Goal: Navigation & Orientation: Go to known website

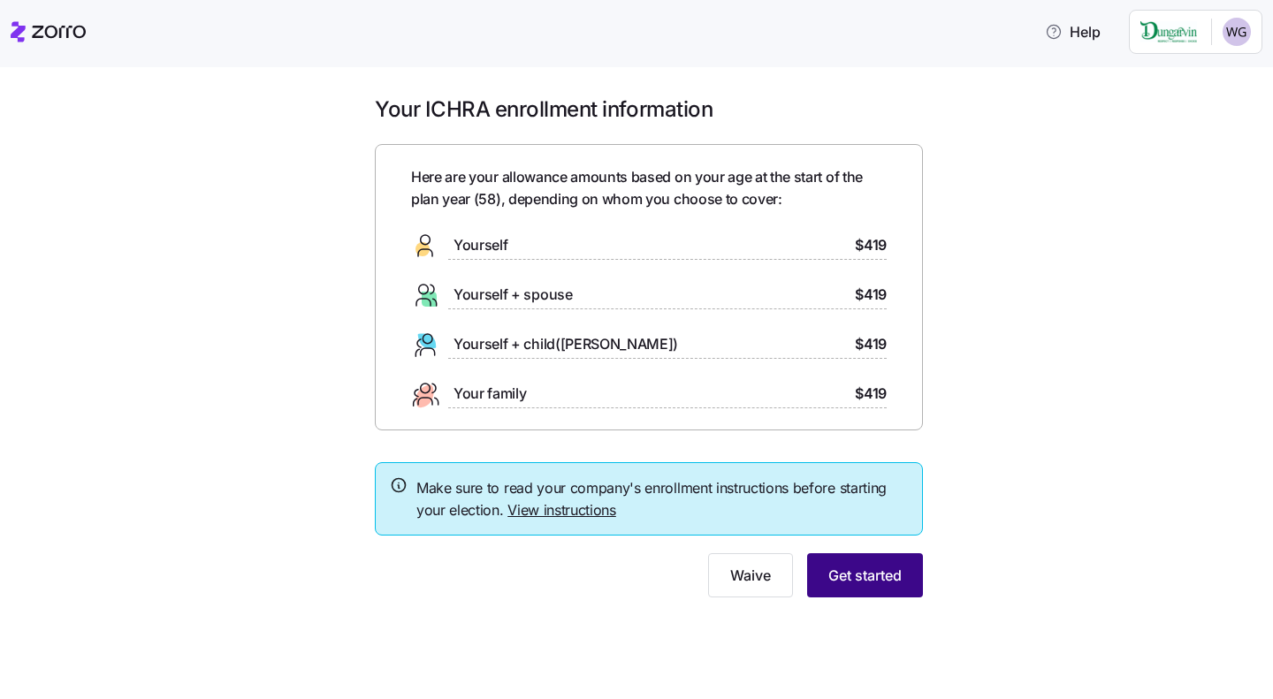
click at [893, 587] on button "Get started" at bounding box center [865, 575] width 116 height 44
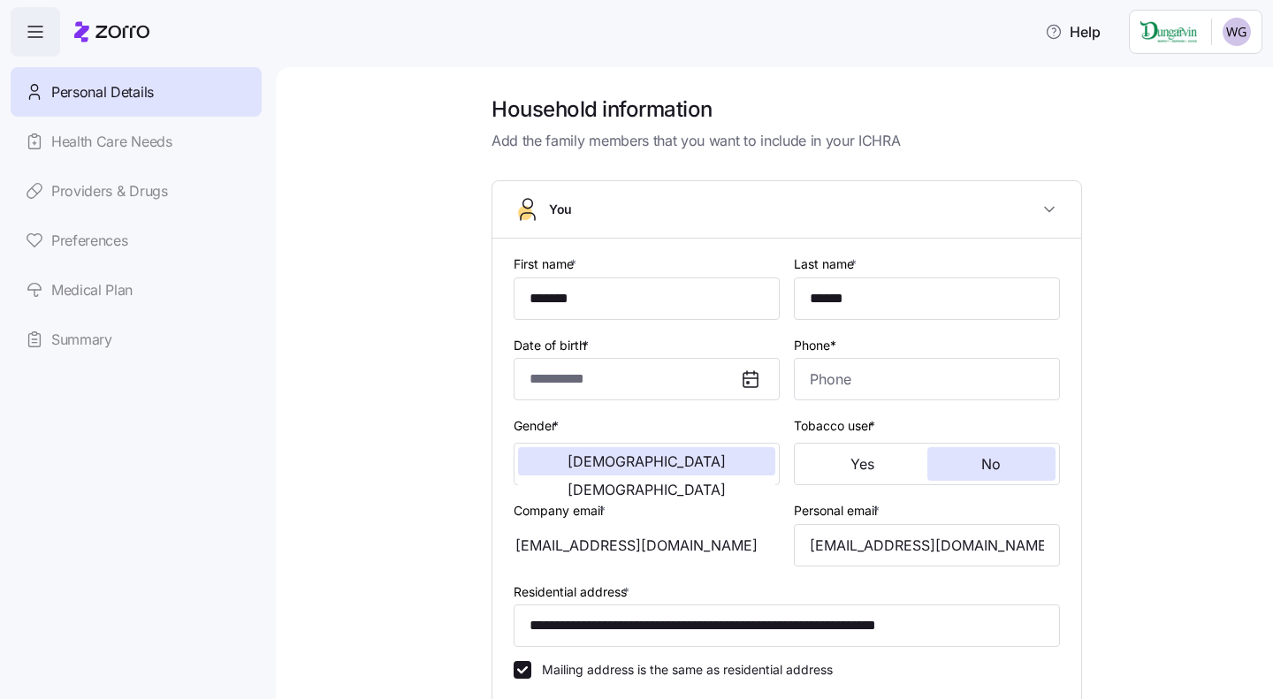
type input "*******"
type input "******"
type input "[EMAIL_ADDRESS][DOMAIN_NAME]"
type input "**********"
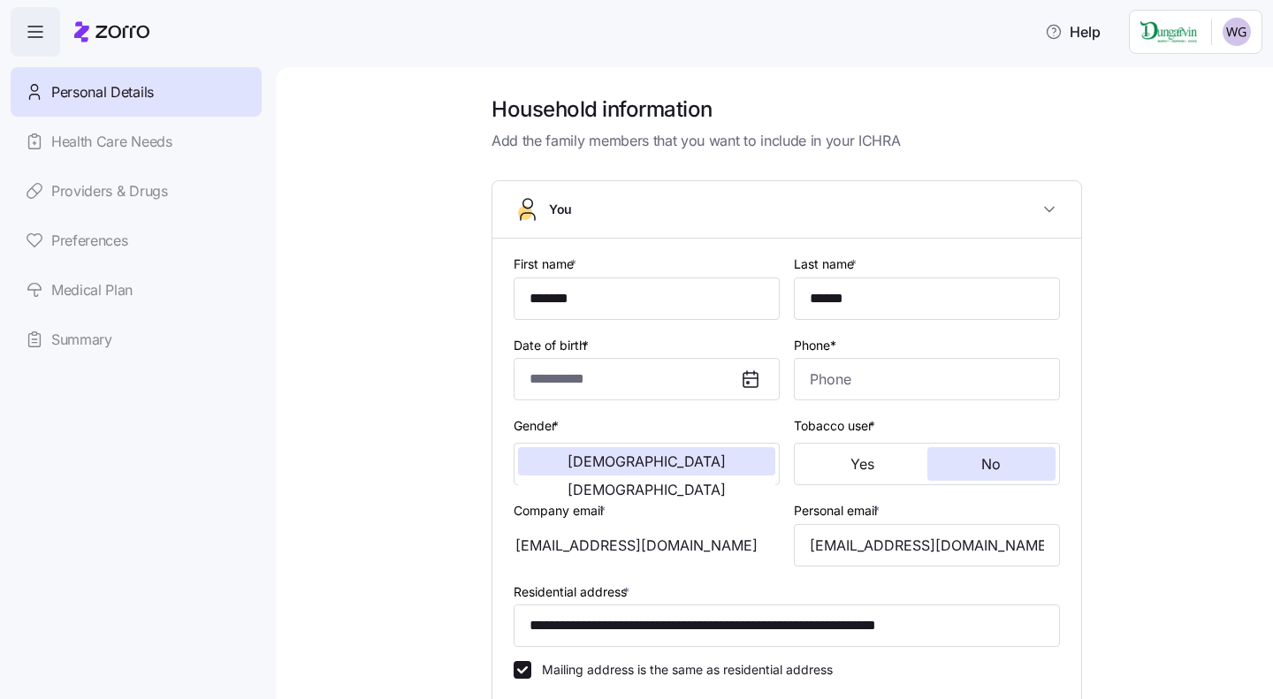
checkbox input "true"
type input "**********"
type input "[PHONE_NUMBER]"
type input "Other"
type input "Single"
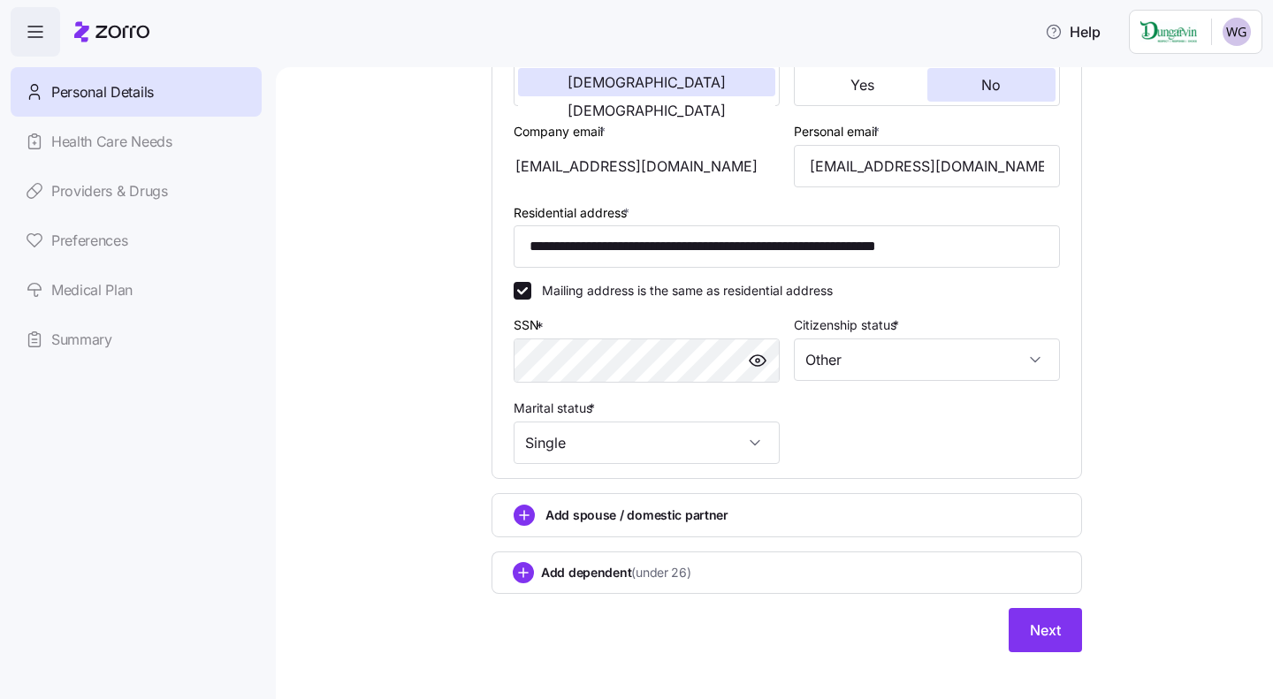
scroll to position [399, 0]
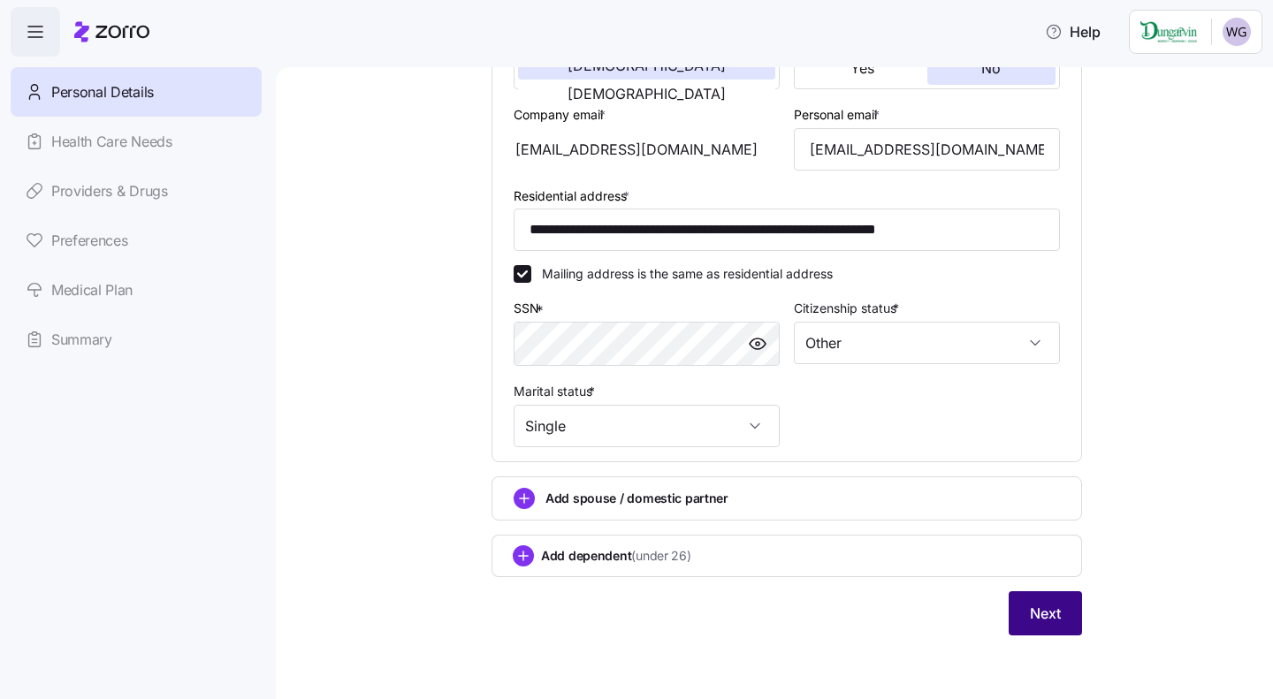
click at [1011, 625] on button "Next" at bounding box center [1044, 613] width 73 height 44
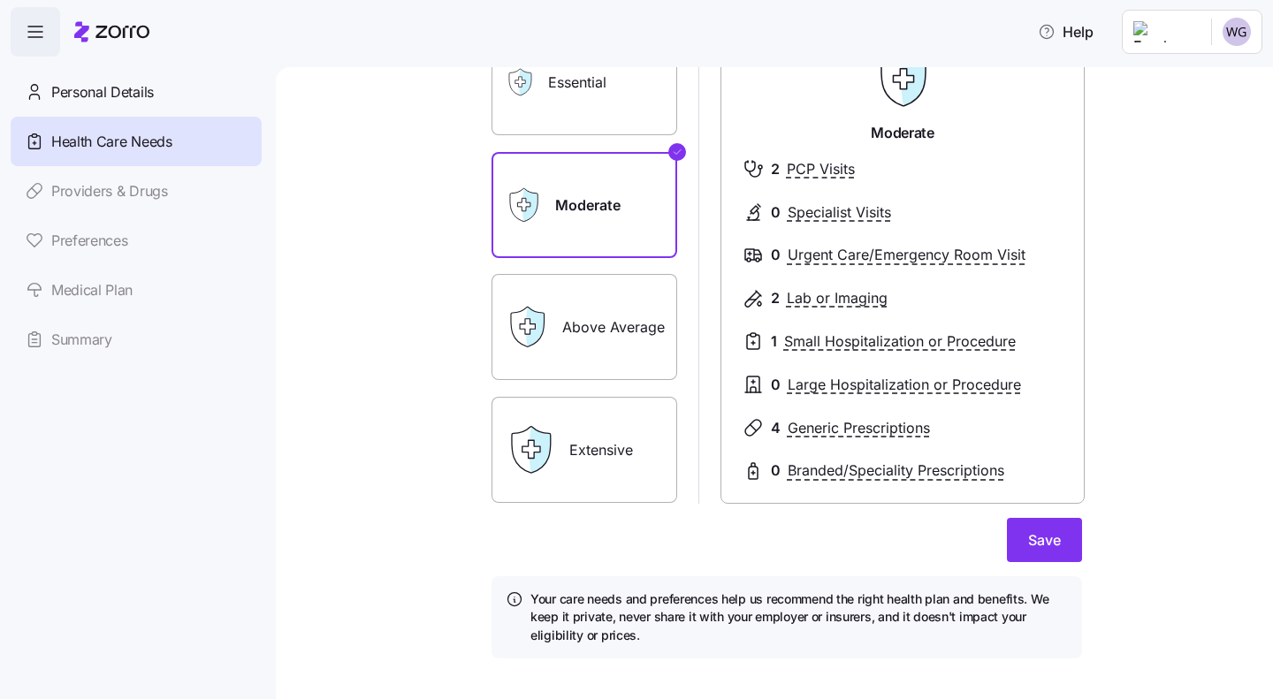
scroll to position [171, 0]
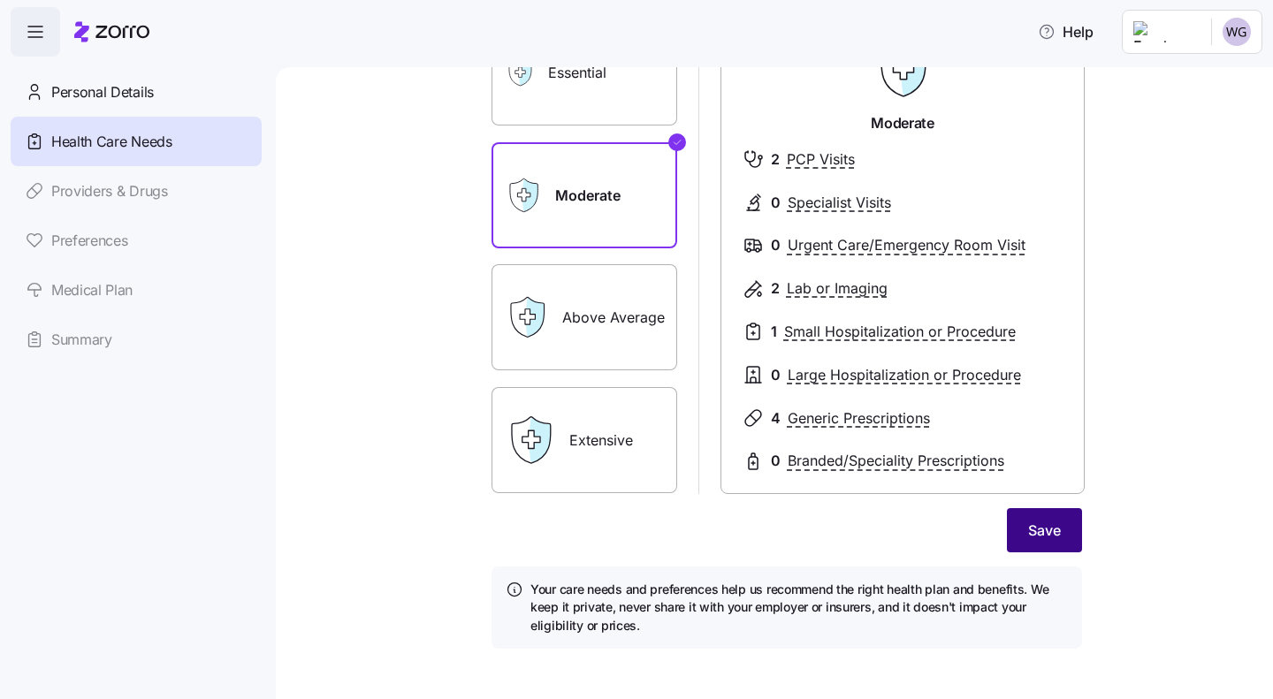
click at [1046, 528] on span "Save" at bounding box center [1044, 530] width 33 height 21
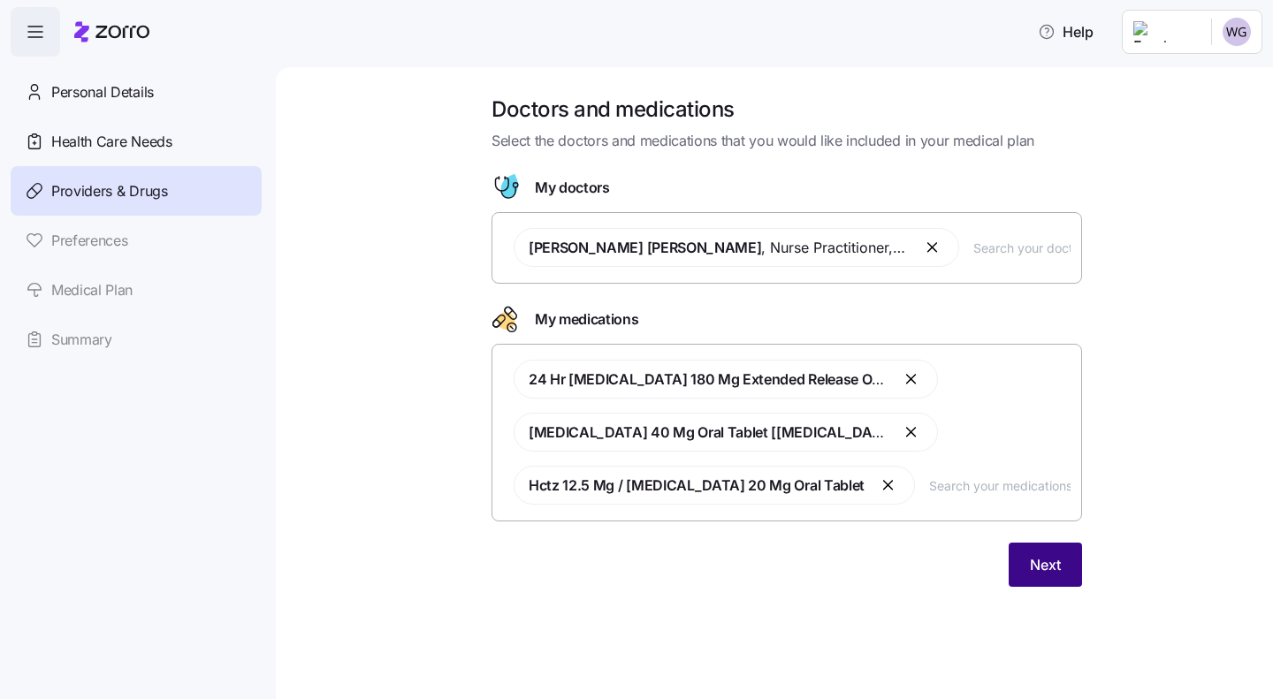
click at [1042, 577] on button "Next" at bounding box center [1044, 565] width 73 height 44
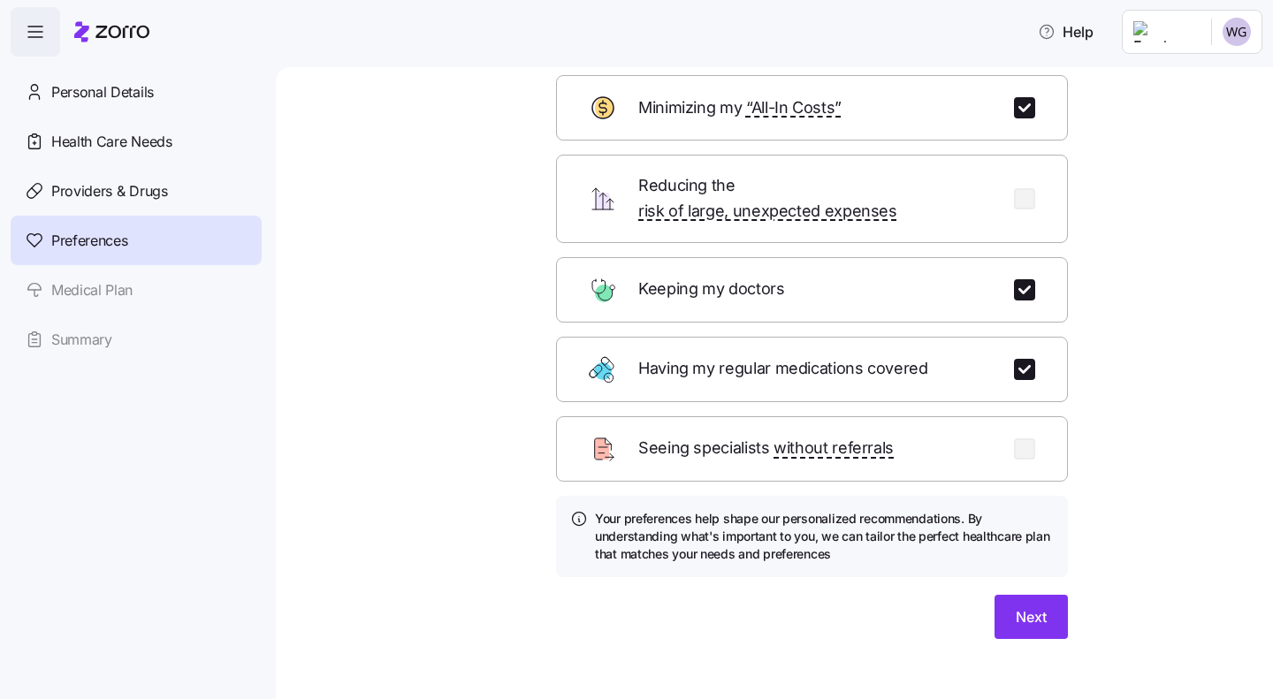
scroll to position [101, 0]
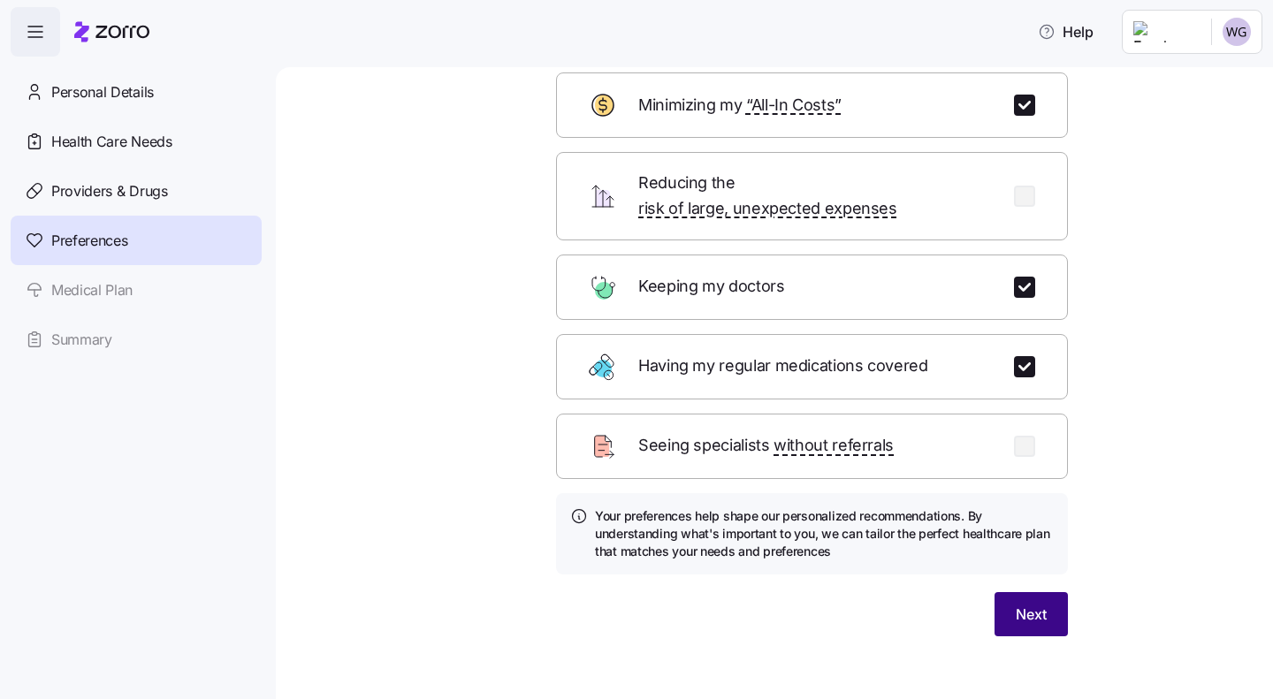
click at [1016, 604] on span "Next" at bounding box center [1031, 614] width 31 height 21
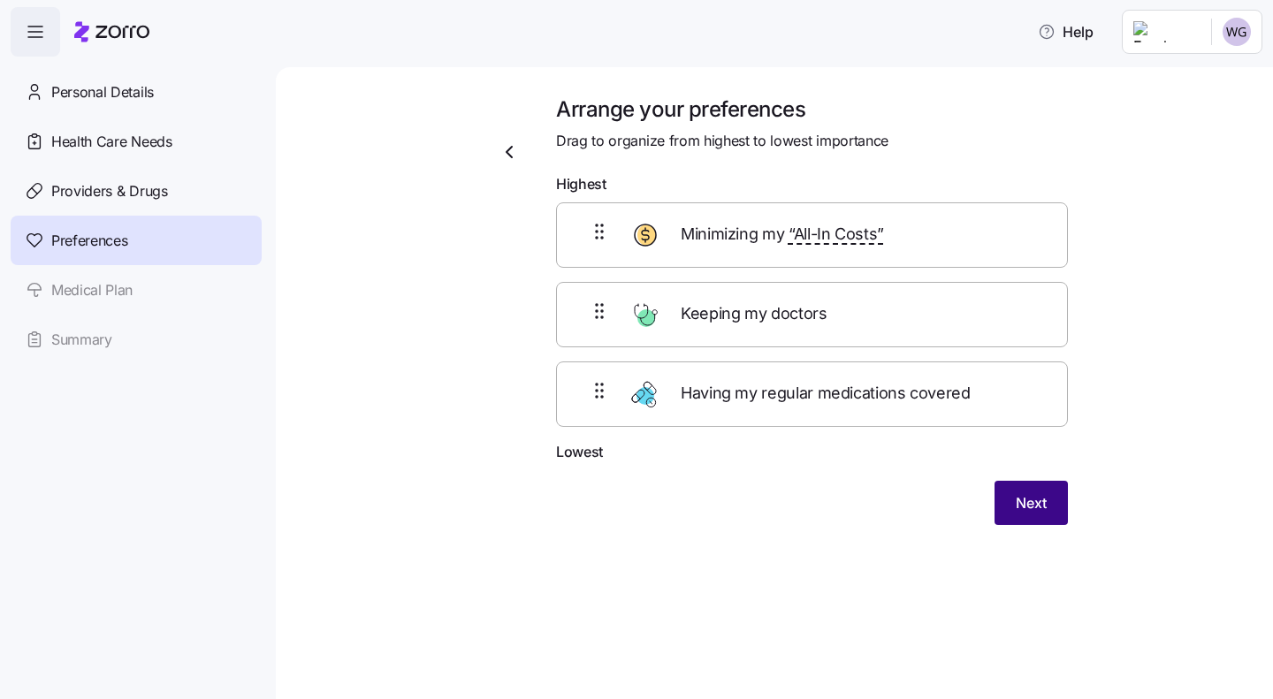
scroll to position [0, 0]
click at [1038, 521] on button "Next" at bounding box center [1030, 503] width 73 height 44
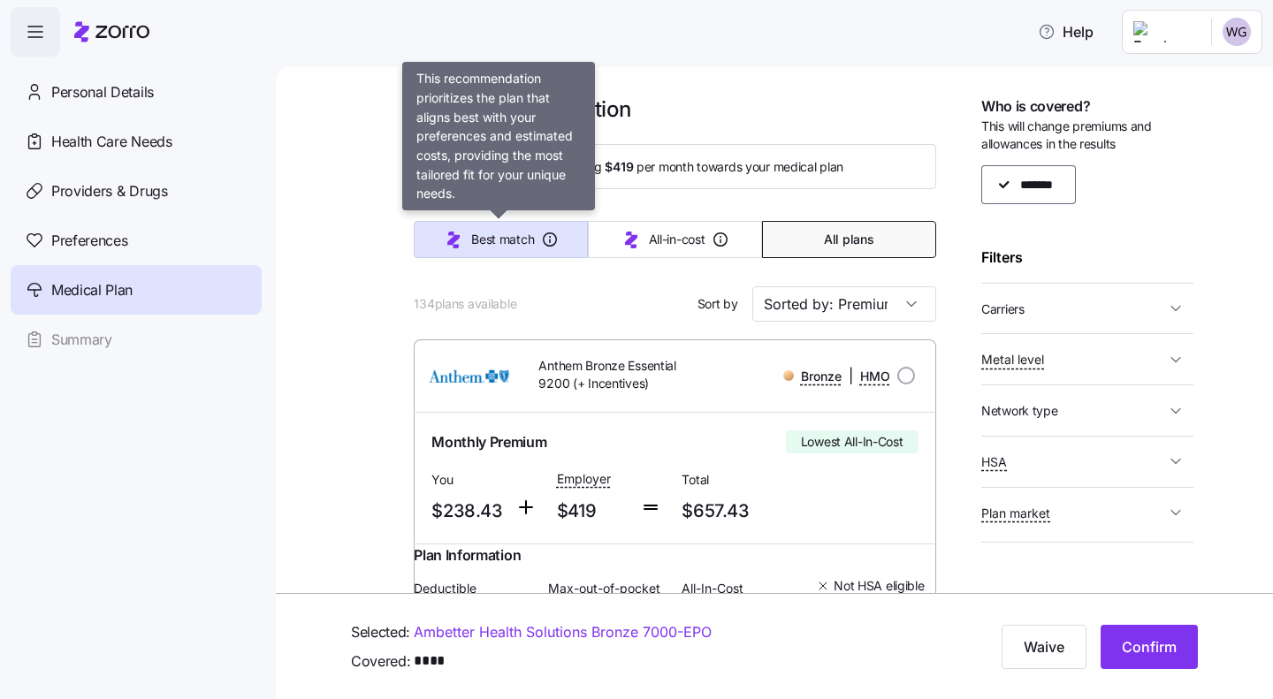
click at [491, 253] on button "Best match" at bounding box center [501, 239] width 174 height 37
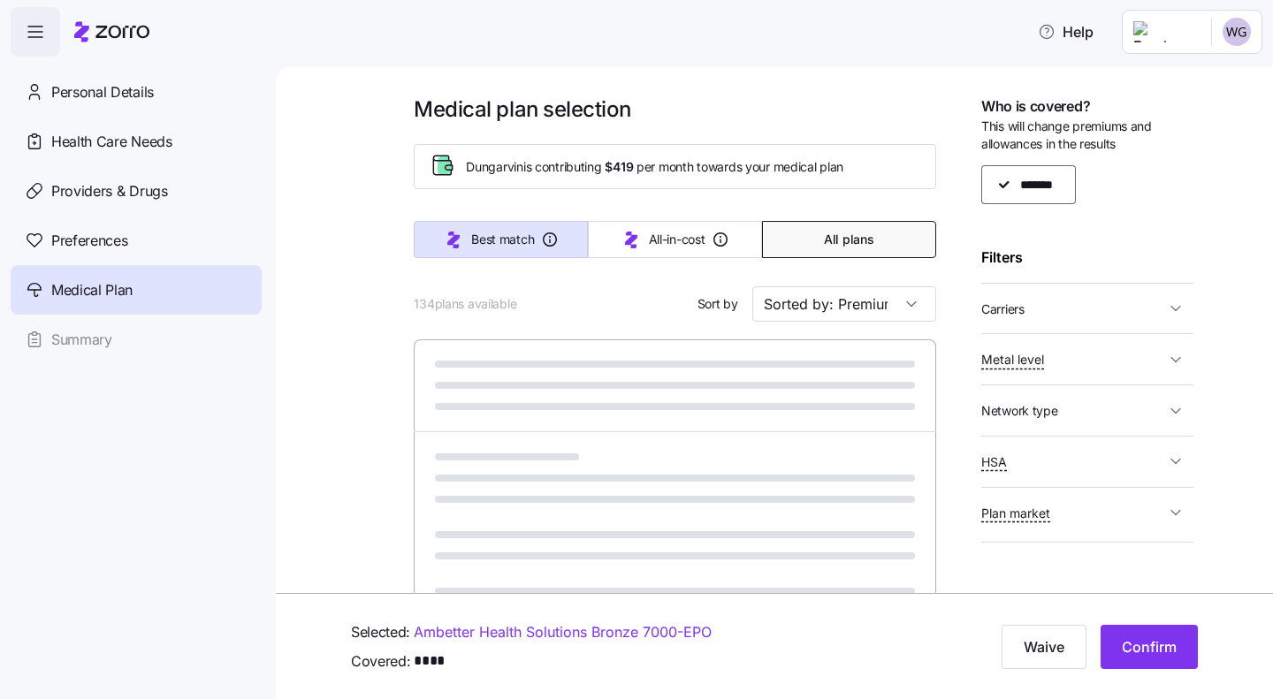
type input "Sorted by: Best match"
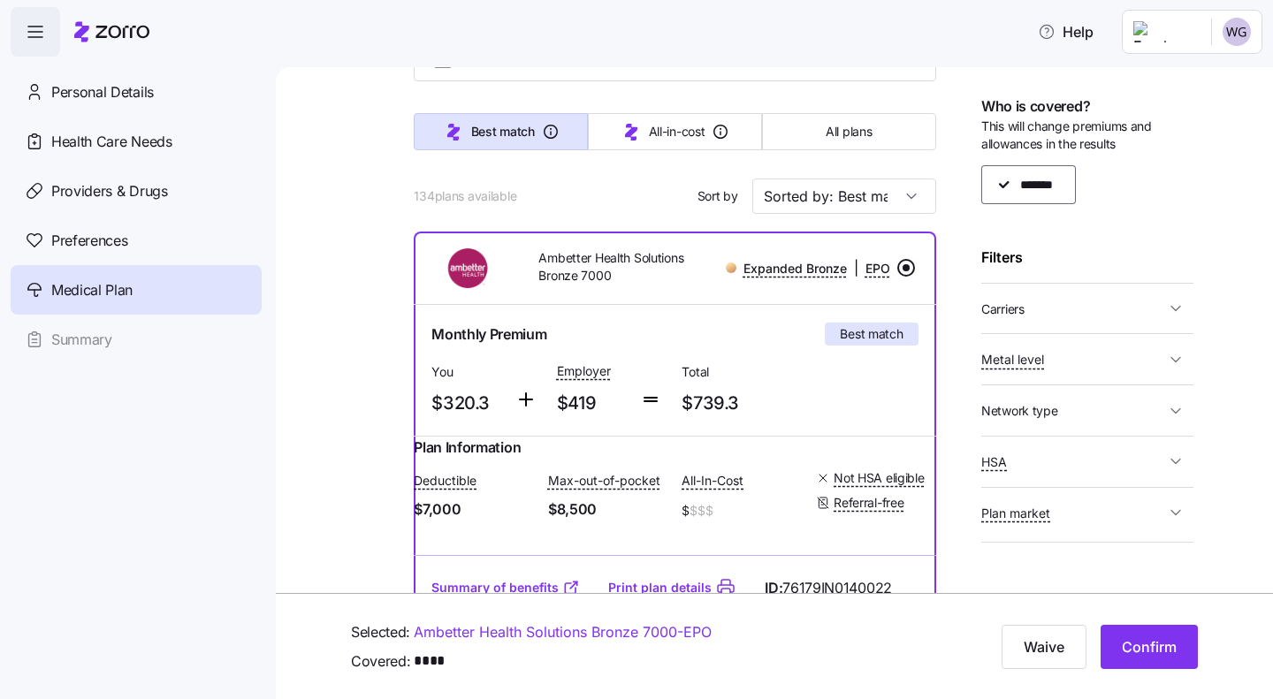
scroll to position [107, 0]
click at [1155, 659] on button "Confirm" at bounding box center [1148, 647] width 97 height 44
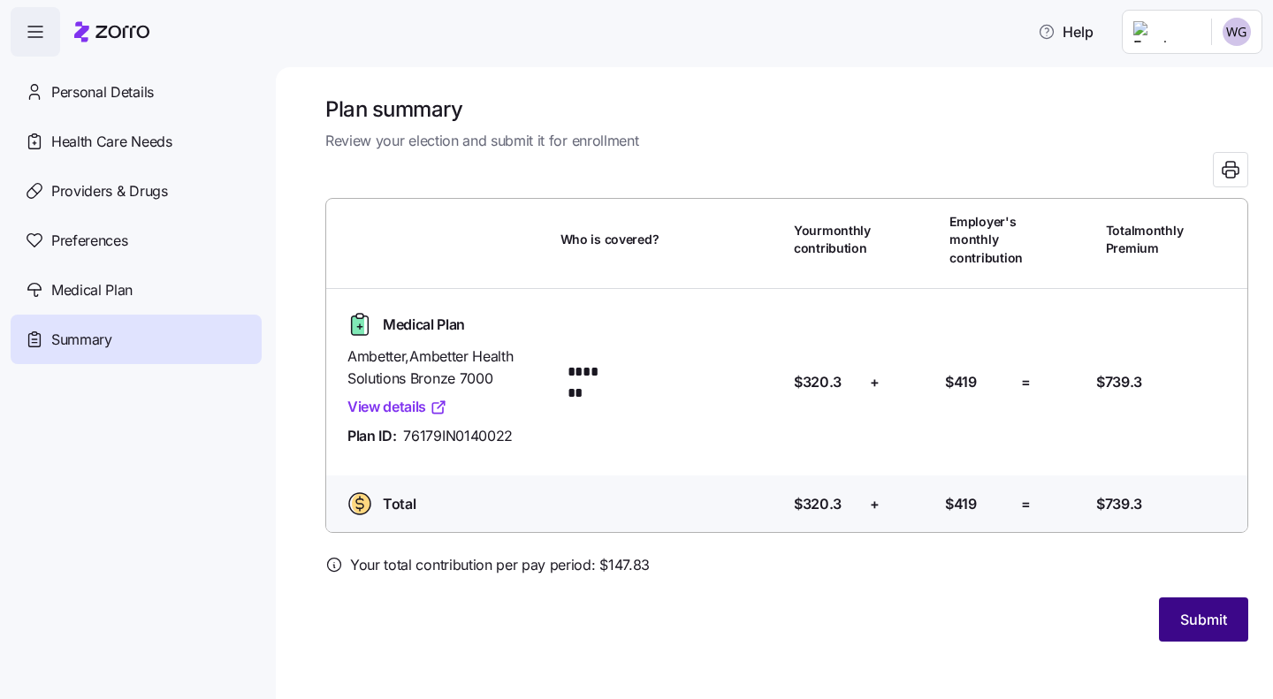
click at [1184, 624] on span "Submit" at bounding box center [1203, 619] width 47 height 21
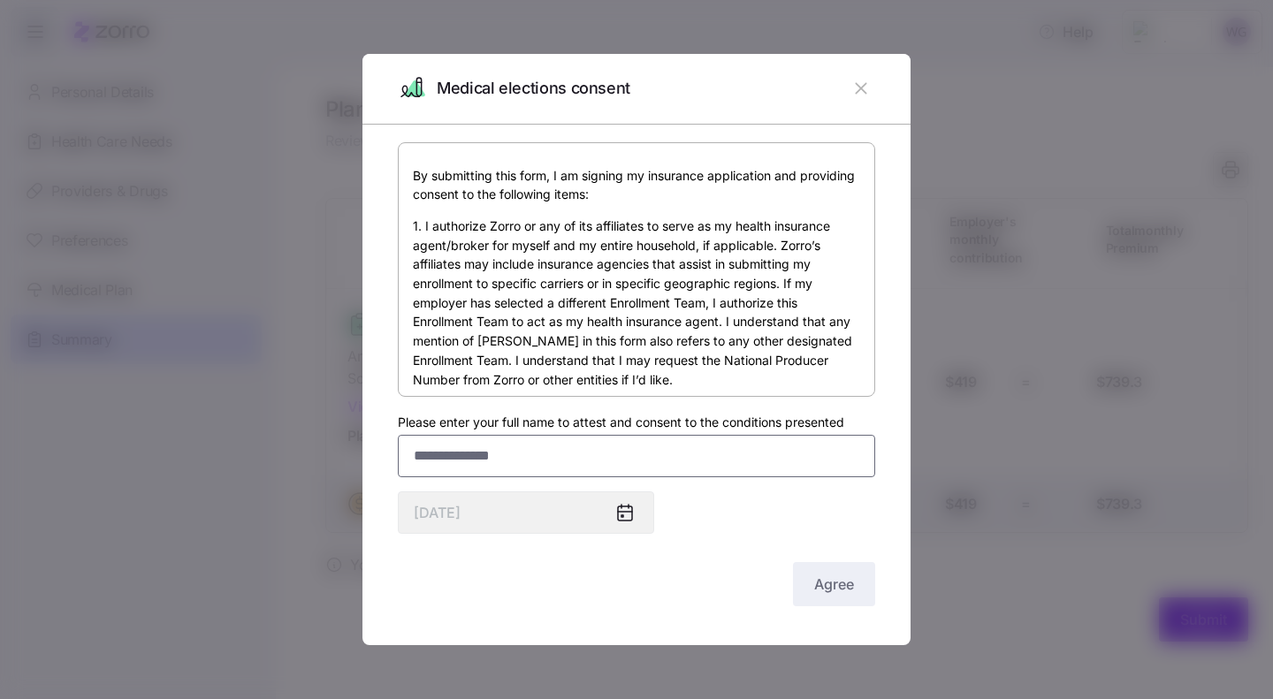
click at [576, 464] on input "Please enter your full name to attest and consent to the conditions presented" at bounding box center [636, 456] width 477 height 42
type input "*"
type input "**********"
click at [841, 588] on span "Agree" at bounding box center [834, 584] width 40 height 21
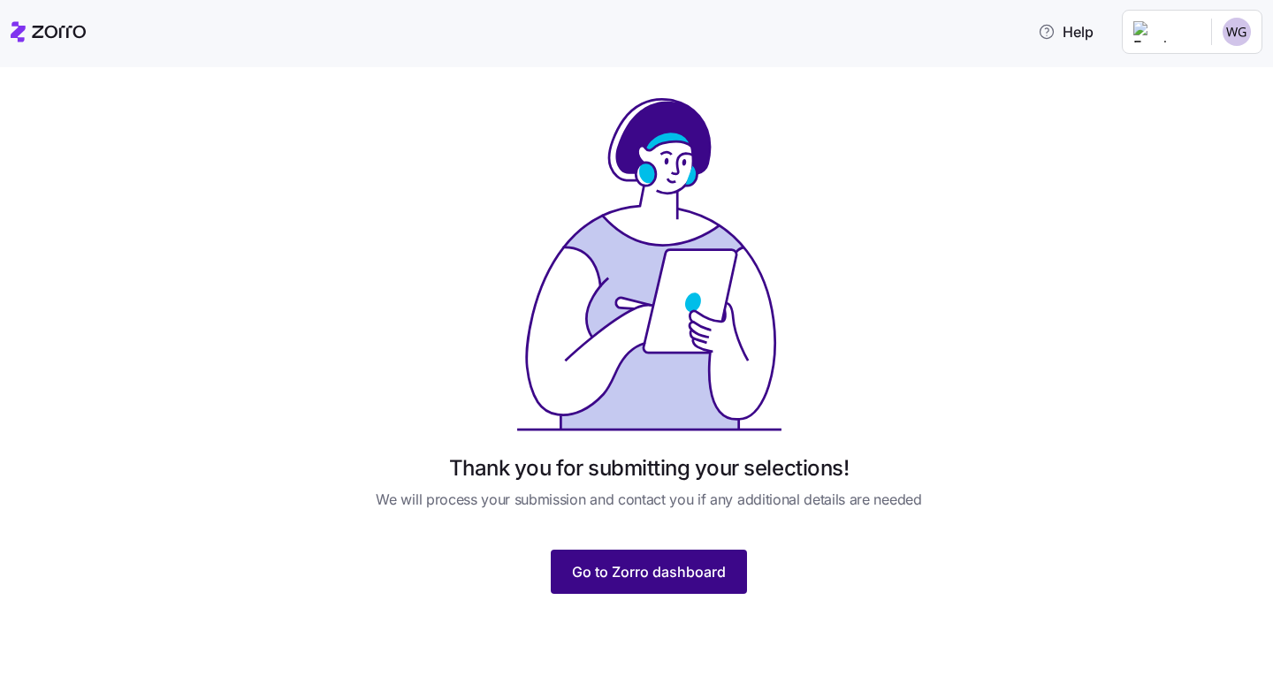
click at [637, 583] on button "Go to Zorro dashboard" at bounding box center [649, 572] width 196 height 44
